Goal: Task Accomplishment & Management: Manage account settings

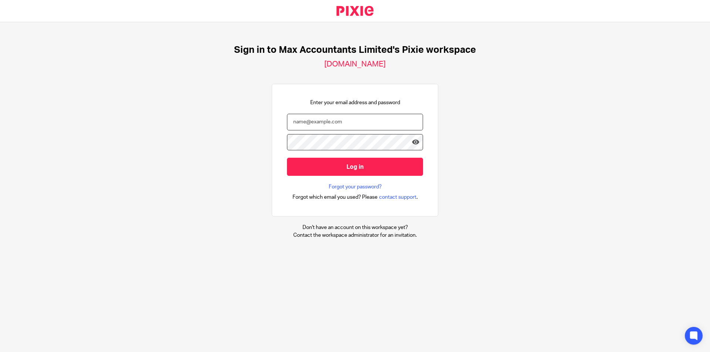
type input "[EMAIL_ADDRESS][DOMAIN_NAME]"
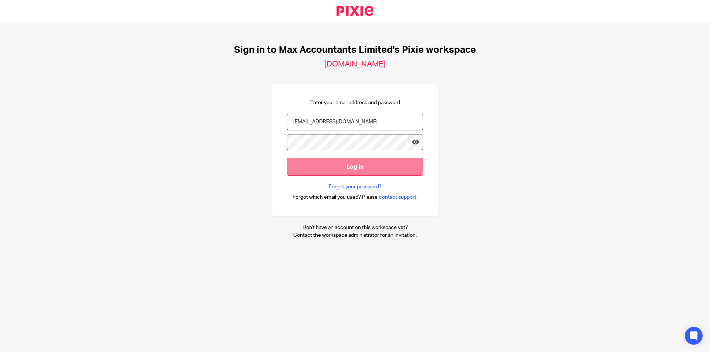
click at [334, 170] on input "Log in" at bounding box center [355, 167] width 136 height 18
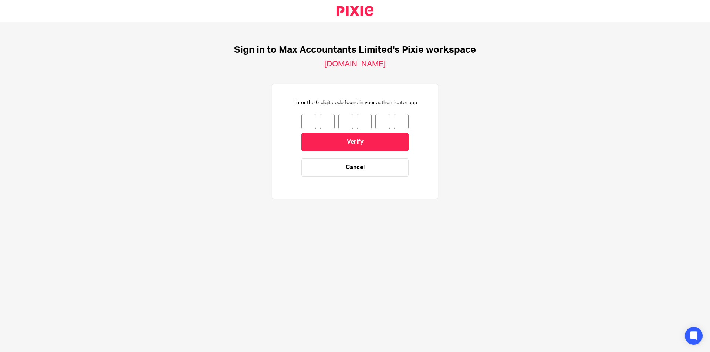
click at [301, 117] on input "number" at bounding box center [308, 122] width 15 height 16
type input "3"
type input "5"
type input "3"
type input "4"
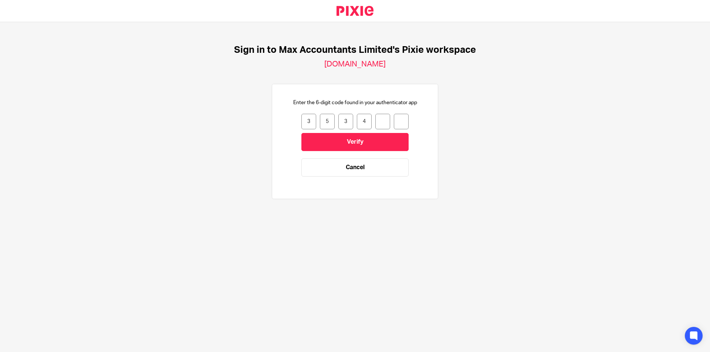
type input "1"
type input "8"
click at [357, 136] on input "Verify" at bounding box center [354, 142] width 107 height 18
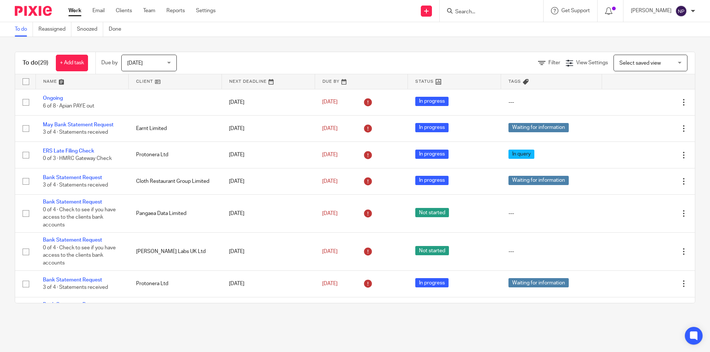
click at [481, 13] on input "Search" at bounding box center [487, 12] width 67 height 7
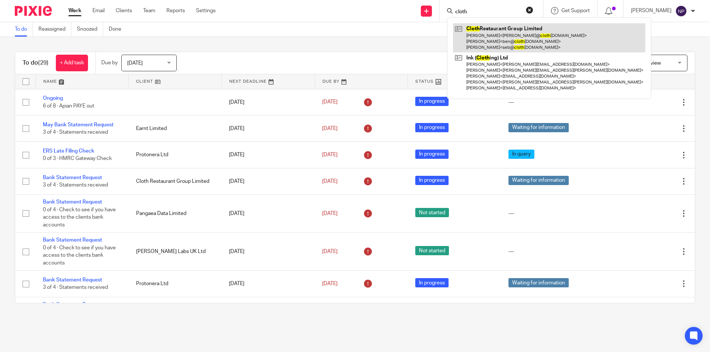
type input "cloth"
click at [552, 34] on link at bounding box center [549, 37] width 192 height 29
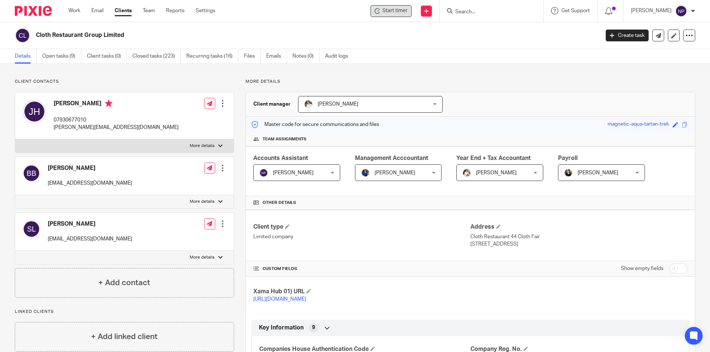
click at [397, 11] on span "Start timer" at bounding box center [394, 11] width 25 height 8
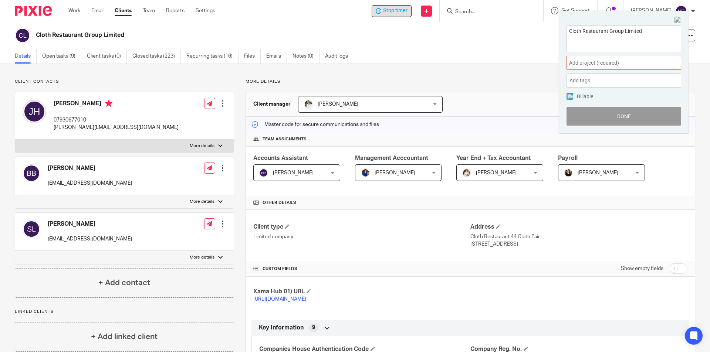
click at [614, 61] on span "Add project (required) :" at bounding box center [615, 63] width 93 height 8
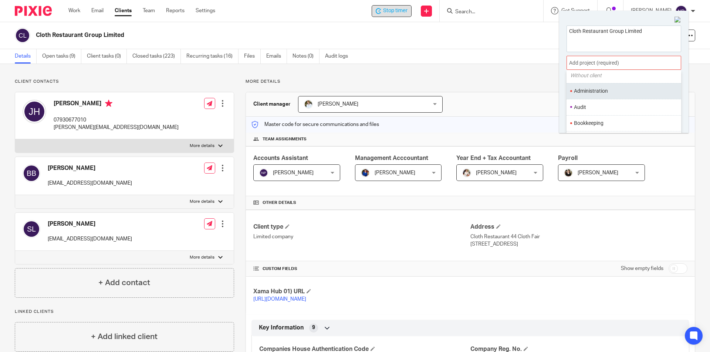
scroll to position [37, 0]
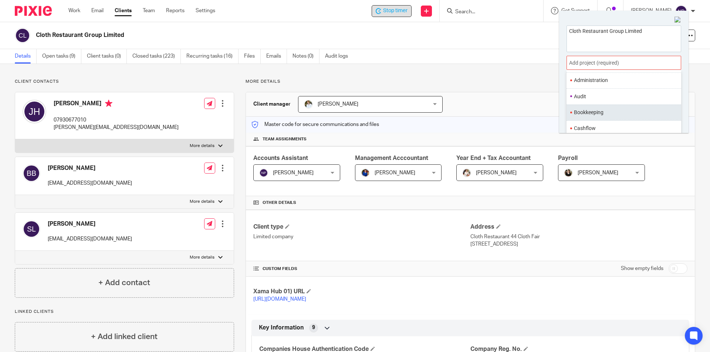
click at [599, 110] on li "Bookkeeping" at bounding box center [622, 113] width 96 height 8
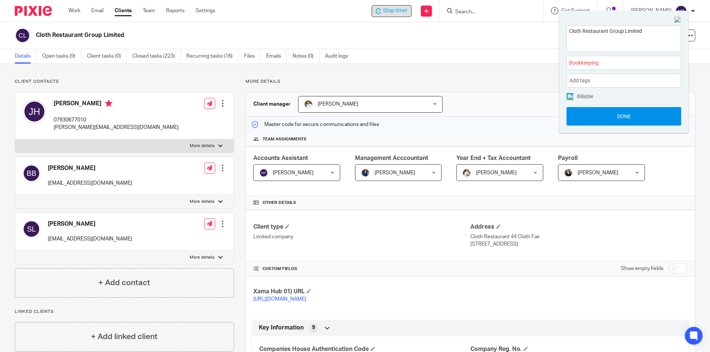
click at [608, 111] on button "Done" at bounding box center [623, 116] width 115 height 18
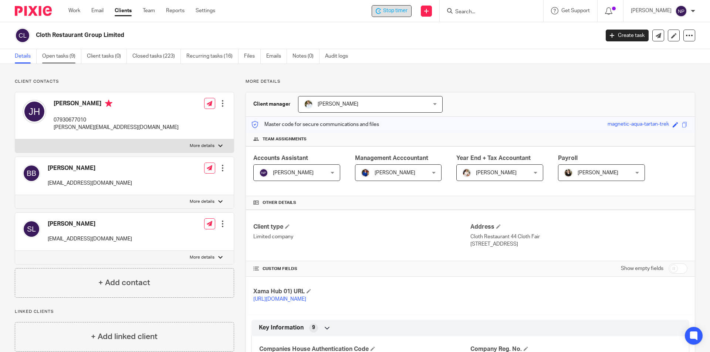
click at [66, 55] on link "Open tasks (9)" at bounding box center [61, 56] width 39 height 14
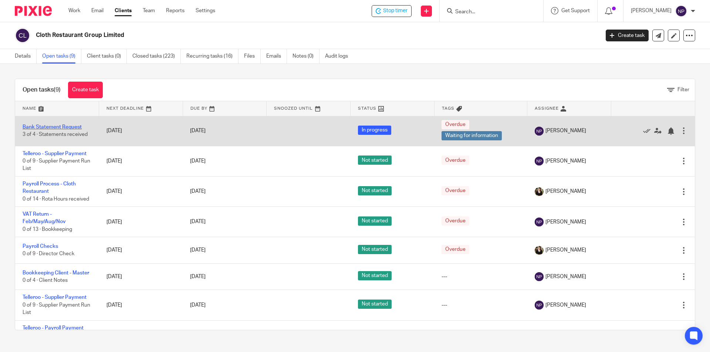
click at [64, 126] on link "Bank Statement Request" at bounding box center [52, 127] width 59 height 5
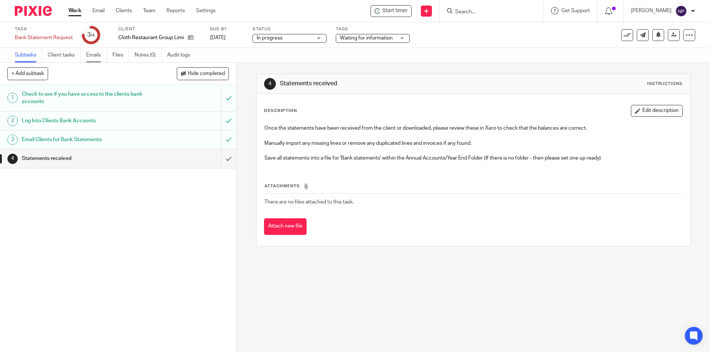
click at [90, 57] on link "Emails" at bounding box center [96, 55] width 21 height 14
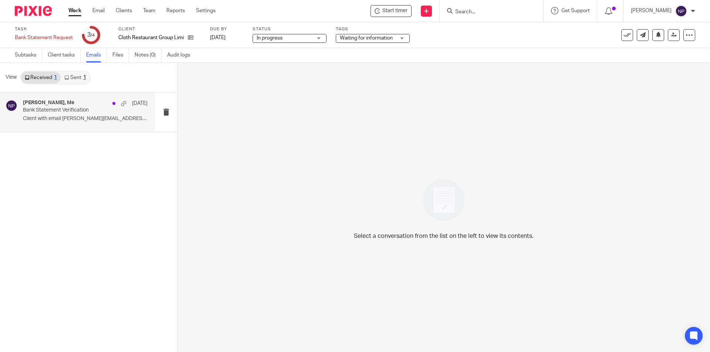
click at [89, 125] on div "joe, Me 9 Sep Bank Statement Verification Client with email joe@clothrestaurant…" at bounding box center [77, 112] width 155 height 40
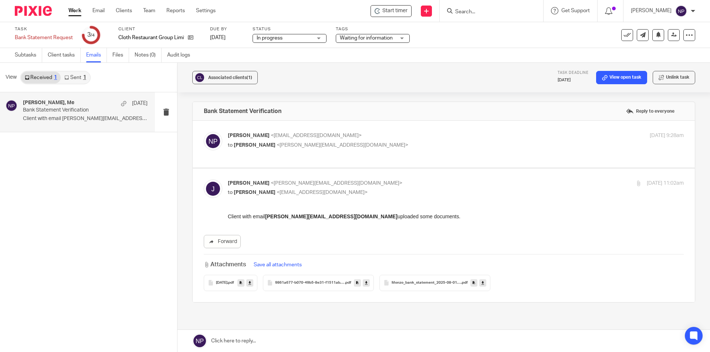
click at [227, 282] on span "2025-08-24" at bounding box center [221, 283] width 11 height 4
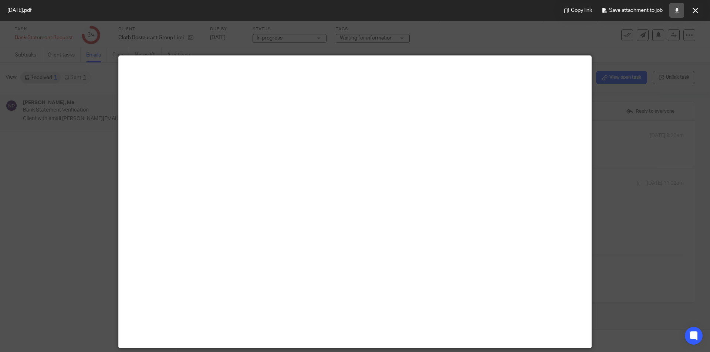
click at [670, 13] on link at bounding box center [676, 10] width 15 height 15
click at [670, 194] on div at bounding box center [355, 176] width 710 height 352
click at [693, 11] on icon at bounding box center [695, 11] width 6 height 6
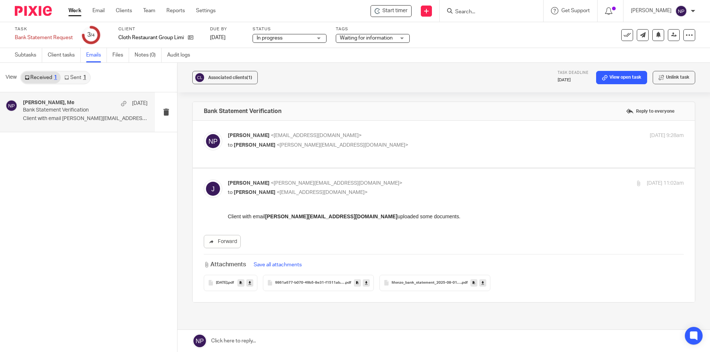
click at [330, 283] on span "9861a677-b070-49b5-8e31-f1511ab3da49" at bounding box center [309, 283] width 69 height 4
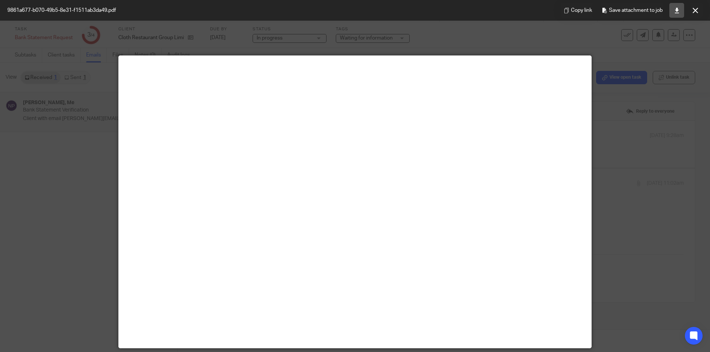
click at [674, 10] on icon at bounding box center [677, 11] width 6 height 6
click at [695, 7] on button at bounding box center [694, 10] width 15 height 15
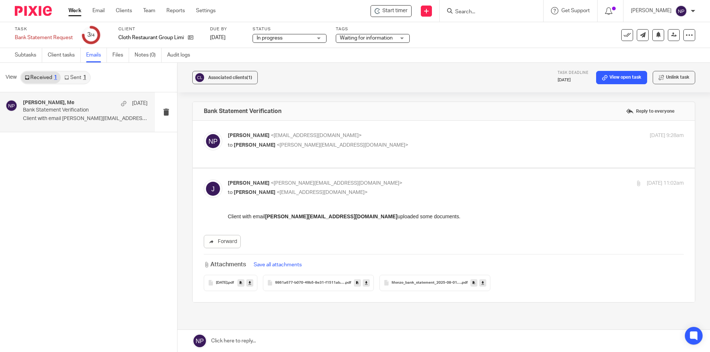
click at [442, 283] on span "Monzo_bank_statement_2025-08-01-2025-08-31_6854" at bounding box center [425, 283] width 69 height 4
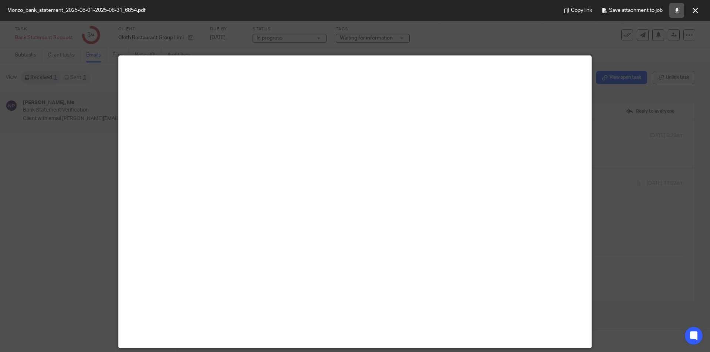
click at [674, 14] on link at bounding box center [676, 10] width 15 height 15
drag, startPoint x: 541, startPoint y: 34, endPoint x: 553, endPoint y: 35, distance: 12.3
click at [541, 34] on div at bounding box center [355, 176] width 710 height 352
click at [695, 10] on icon at bounding box center [695, 11] width 6 height 6
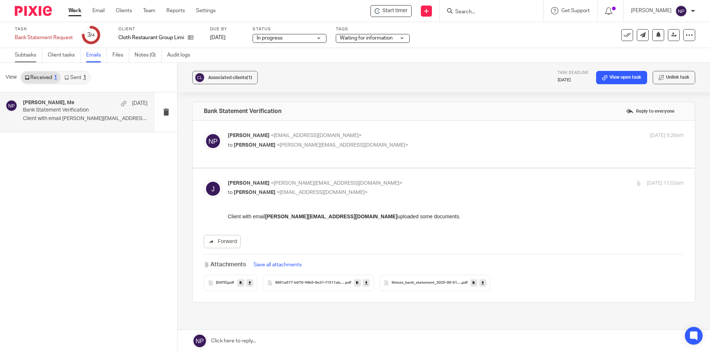
click at [32, 58] on link "Subtasks" at bounding box center [28, 55] width 27 height 14
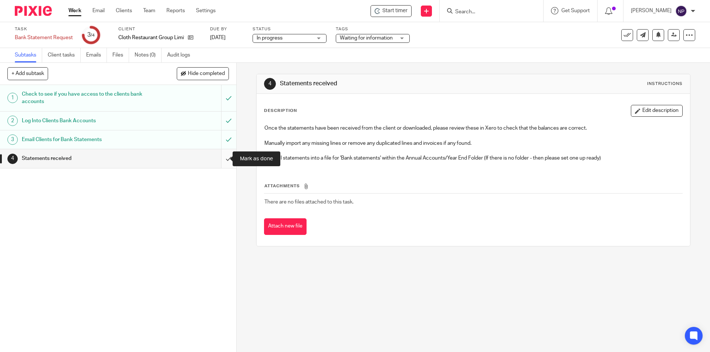
click at [221, 162] on input "submit" at bounding box center [118, 158] width 236 height 18
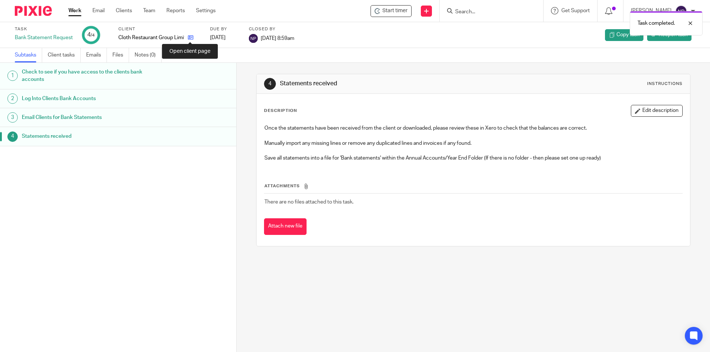
click at [191, 38] on icon at bounding box center [191, 38] width 6 height 6
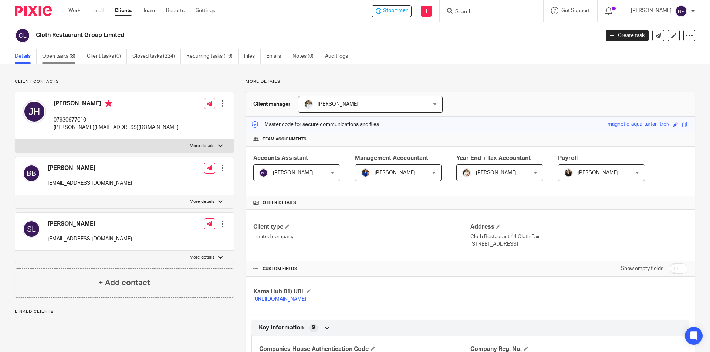
click at [70, 58] on link "Open tasks (8)" at bounding box center [61, 56] width 39 height 14
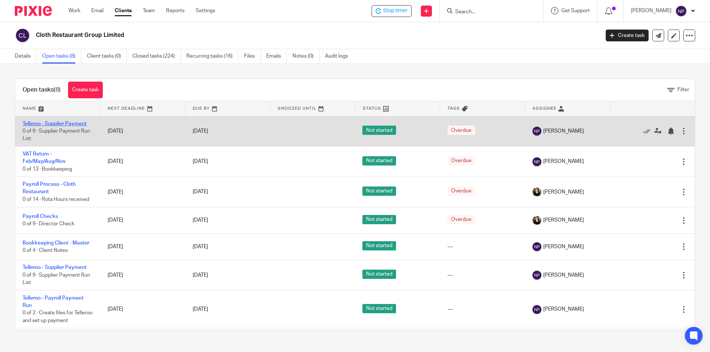
click at [77, 123] on link "Telleroo - Supplier Payment" at bounding box center [55, 123] width 64 height 5
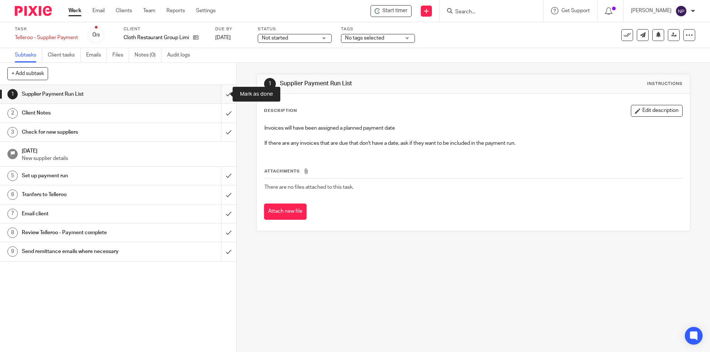
click at [221, 97] on input "submit" at bounding box center [118, 94] width 236 height 18
drag, startPoint x: 223, startPoint y: 112, endPoint x: 224, endPoint y: 116, distance: 3.8
click at [223, 114] on input "submit" at bounding box center [118, 113] width 236 height 18
click at [224, 137] on input "submit" at bounding box center [118, 132] width 236 height 18
click at [218, 175] on input "submit" at bounding box center [118, 176] width 236 height 18
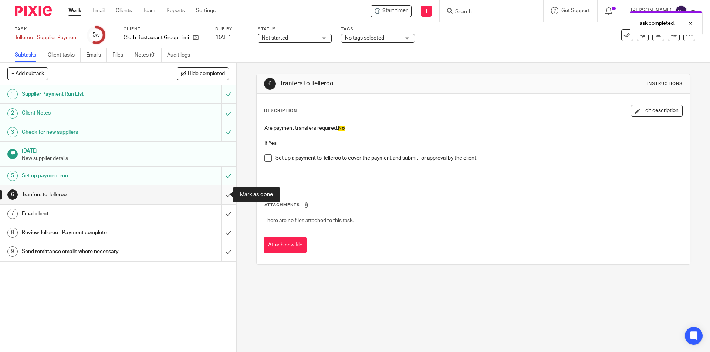
click at [223, 196] on input "submit" at bounding box center [118, 195] width 236 height 18
click at [222, 210] on input "submit" at bounding box center [118, 214] width 236 height 18
drag, startPoint x: 221, startPoint y: 228, endPoint x: 219, endPoint y: 239, distance: 11.3
click at [221, 229] on input "submit" at bounding box center [118, 233] width 236 height 18
click at [217, 249] on input "submit" at bounding box center [118, 251] width 236 height 18
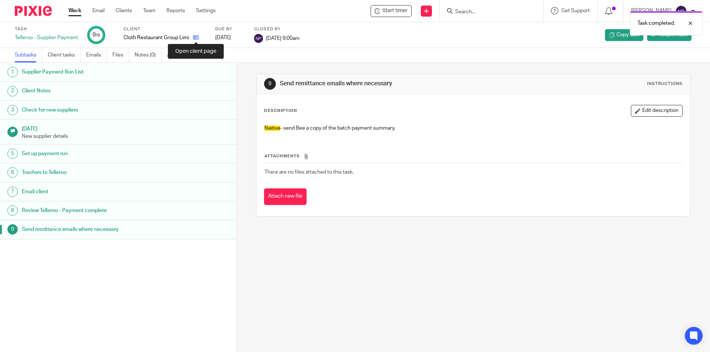
click at [195, 37] on icon at bounding box center [196, 38] width 6 height 6
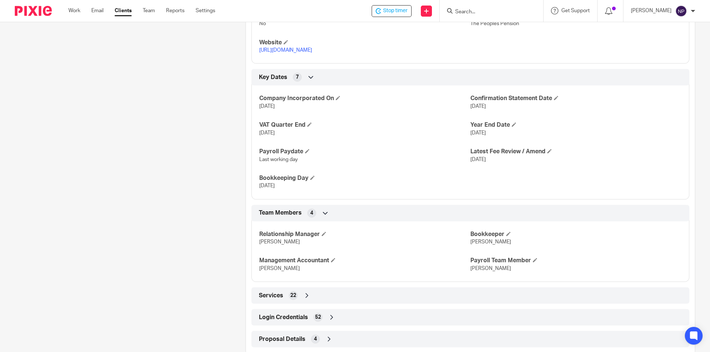
scroll to position [429, 0]
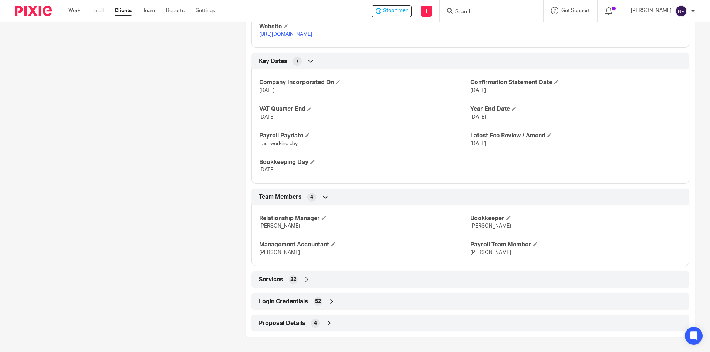
click at [358, 305] on div "Login Credentials 52" at bounding box center [470, 301] width 426 height 13
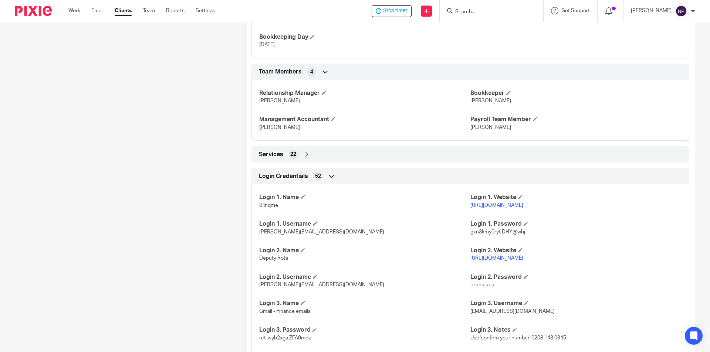
scroll to position [650, 0]
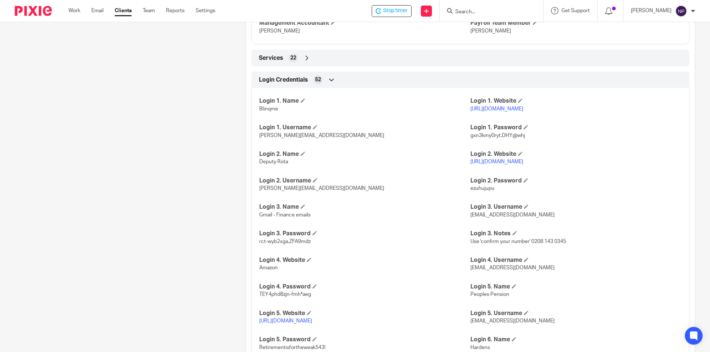
click at [293, 242] on span "rct-wyb2xga.ZFA9mdz" at bounding box center [284, 241] width 51 height 5
copy p "rct-wyb2xga.ZFA9mdz"
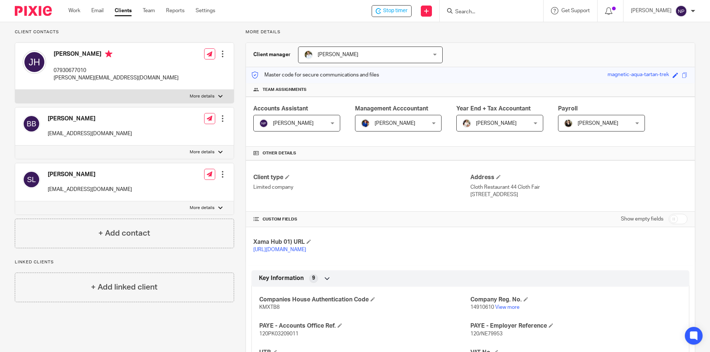
scroll to position [0, 0]
